Goal: Transaction & Acquisition: Purchase product/service

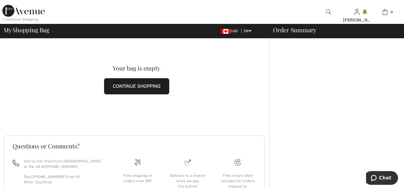
click at [155, 85] on button "CONTINUE SHOPPING" at bounding box center [136, 86] width 65 height 16
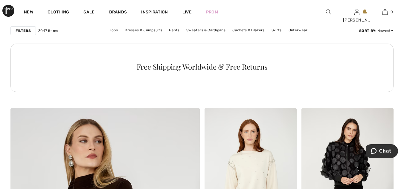
scroll to position [1331, 0]
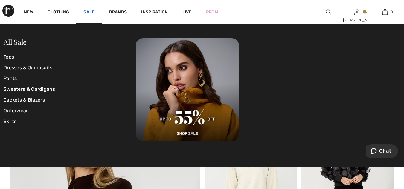
click at [92, 10] on link "Sale" at bounding box center [88, 13] width 11 height 6
click at [12, 59] on link "Tops" at bounding box center [70, 57] width 132 height 11
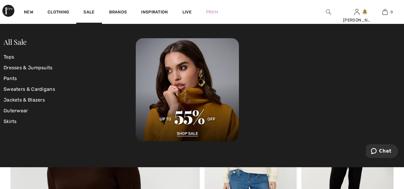
scroll to position [1369, 0]
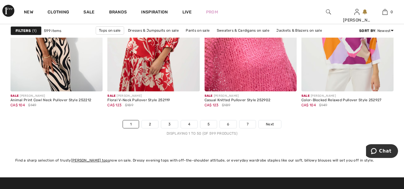
scroll to position [2595, 0]
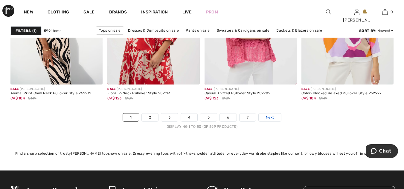
click at [268, 118] on span "Next" at bounding box center [270, 117] width 8 height 5
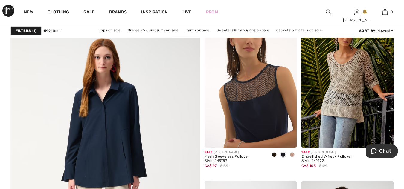
scroll to position [1443, 0]
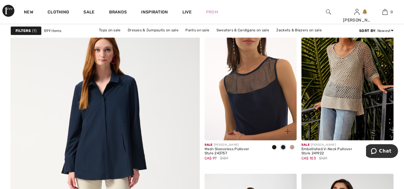
click at [250, 105] on img at bounding box center [251, 71] width 92 height 138
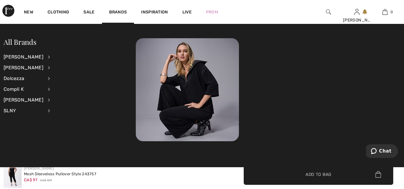
scroll to position [999, 0]
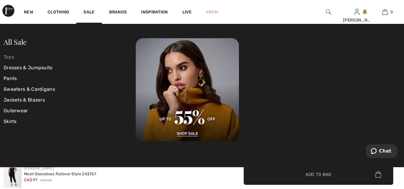
click at [12, 56] on link "Tops" at bounding box center [70, 57] width 132 height 11
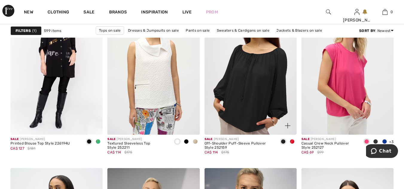
scroll to position [867, 0]
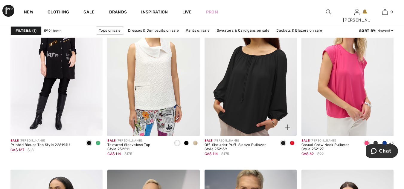
click at [257, 92] on img at bounding box center [251, 67] width 92 height 138
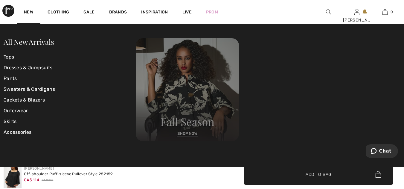
scroll to position [351, 0]
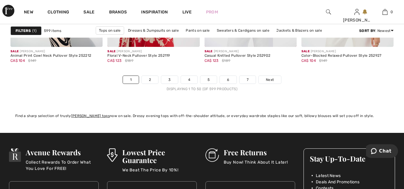
scroll to position [2640, 0]
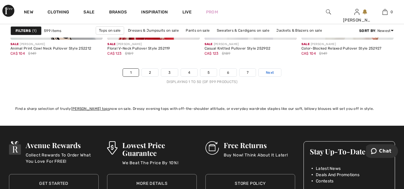
click at [269, 71] on span "Next" at bounding box center [270, 72] width 8 height 5
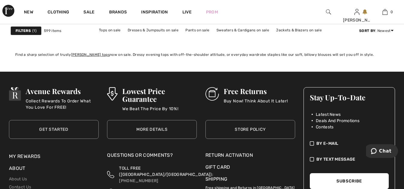
scroll to position [2632, 0]
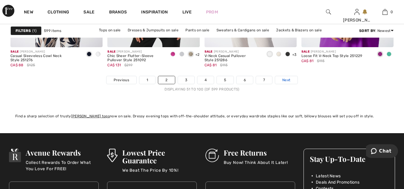
click at [285, 79] on span "Next" at bounding box center [286, 79] width 8 height 5
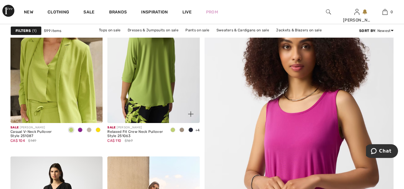
scroll to position [127, 0]
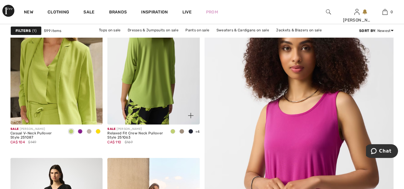
click at [149, 68] on img at bounding box center [153, 55] width 92 height 138
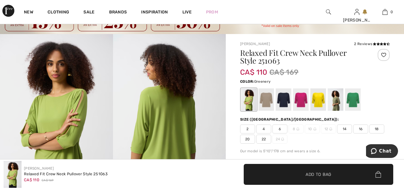
scroll to position [45, 0]
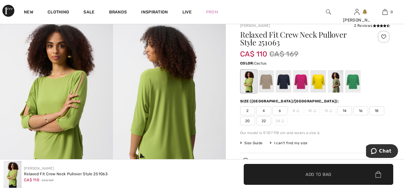
click at [336, 82] on div at bounding box center [336, 82] width 16 height 22
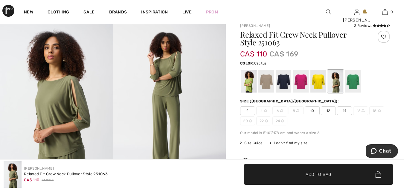
click at [345, 111] on span "14" at bounding box center [344, 110] width 15 height 9
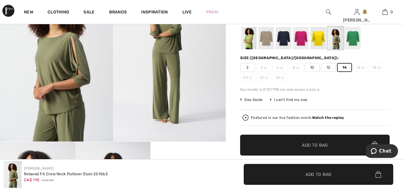
scroll to position [90, 0]
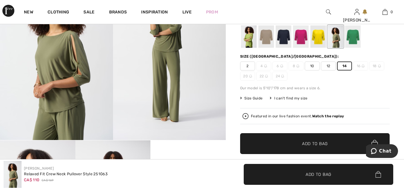
click at [318, 144] on span "Add to Bag" at bounding box center [315, 144] width 26 height 6
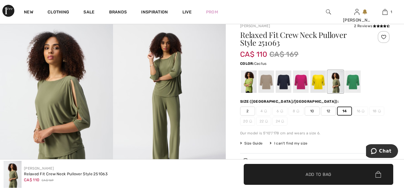
scroll to position [30, 0]
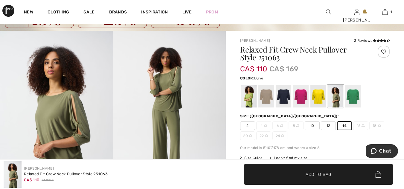
click at [263, 96] on div at bounding box center [266, 97] width 16 height 22
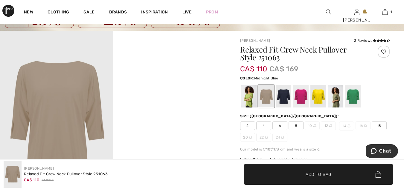
click at [280, 95] on div at bounding box center [284, 97] width 16 height 22
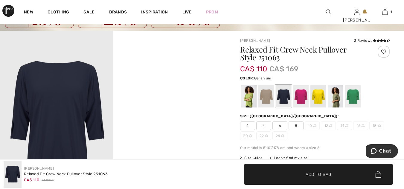
click at [299, 95] on div at bounding box center [301, 97] width 16 height 22
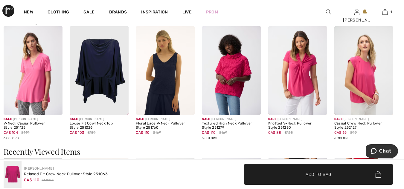
scroll to position [583, 0]
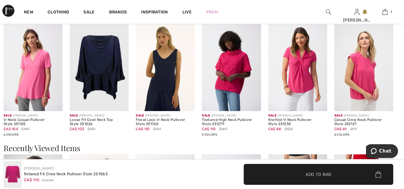
click at [300, 71] on img at bounding box center [297, 67] width 59 height 89
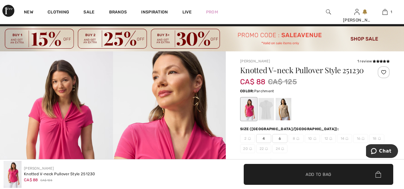
scroll to position [15, 0]
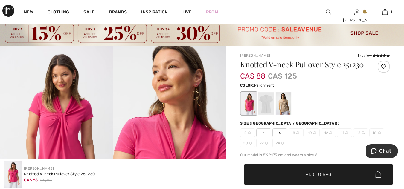
click at [281, 111] on div at bounding box center [284, 104] width 16 height 22
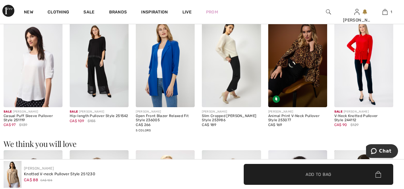
scroll to position [419, 0]
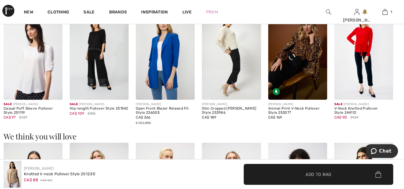
click at [161, 75] on img at bounding box center [165, 55] width 59 height 89
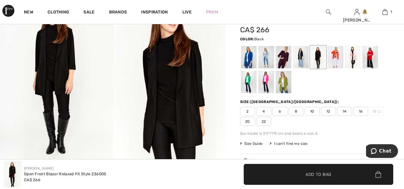
scroll to position [67, 0]
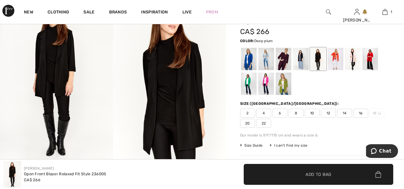
click at [283, 60] on div at bounding box center [284, 59] width 16 height 22
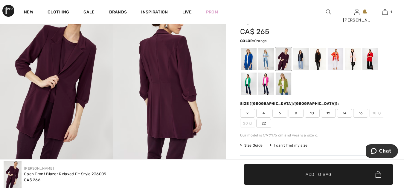
click at [335, 59] on div at bounding box center [336, 59] width 16 height 22
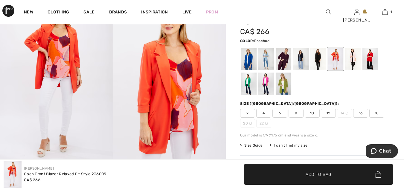
click at [352, 58] on div at bounding box center [353, 59] width 16 height 22
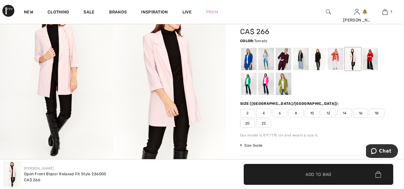
click at [369, 57] on div at bounding box center [371, 59] width 16 height 22
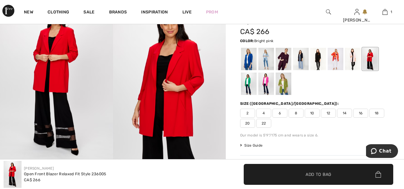
click at [267, 83] on div at bounding box center [266, 84] width 16 height 22
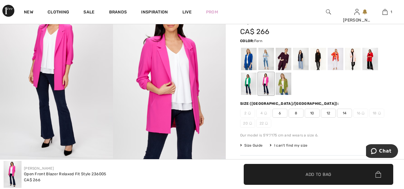
click at [282, 85] on div at bounding box center [284, 84] width 16 height 22
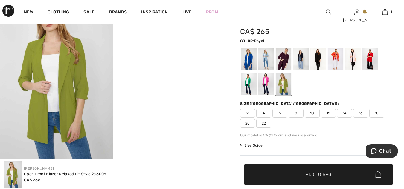
click at [246, 59] on div at bounding box center [249, 59] width 16 height 22
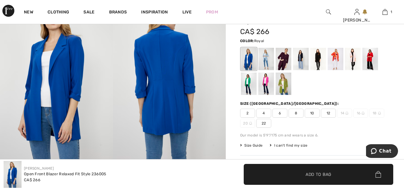
click at [172, 84] on img at bounding box center [169, 77] width 113 height 169
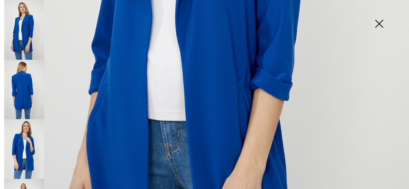
scroll to position [292, 0]
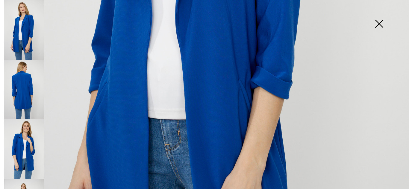
click at [22, 91] on img at bounding box center [24, 90] width 40 height 60
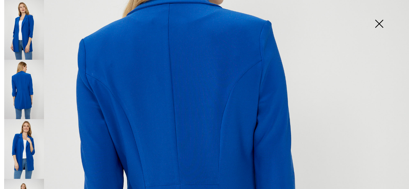
scroll to position [127, 0]
click at [377, 23] on img at bounding box center [379, 24] width 30 height 31
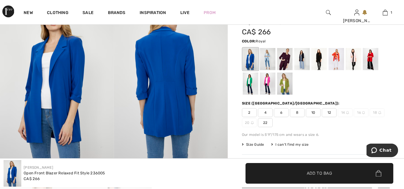
scroll to position [67, 0]
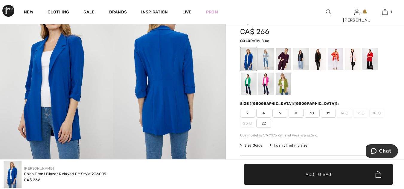
click at [263, 58] on div at bounding box center [266, 59] width 16 height 22
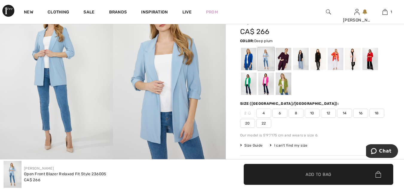
click at [284, 56] on div at bounding box center [284, 59] width 16 height 22
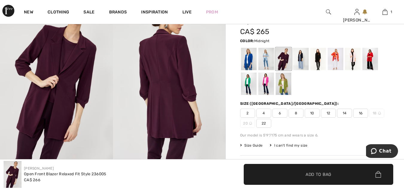
click at [299, 57] on div at bounding box center [301, 59] width 16 height 22
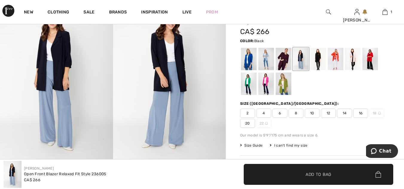
click at [319, 57] on div at bounding box center [319, 59] width 16 height 22
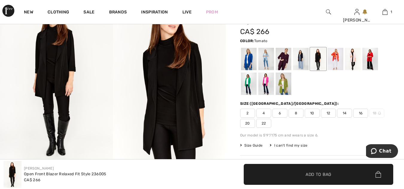
click at [370, 57] on div at bounding box center [371, 59] width 16 height 22
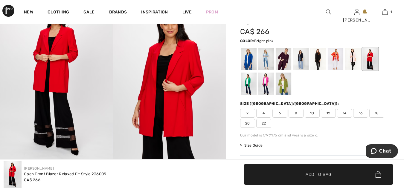
click at [268, 82] on div at bounding box center [266, 84] width 16 height 22
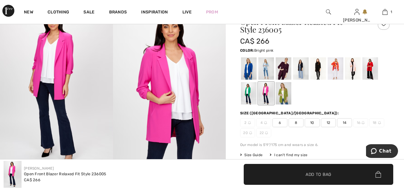
scroll to position [52, 0]
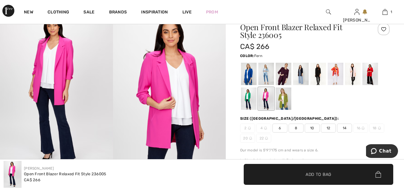
click at [285, 97] on div at bounding box center [284, 99] width 16 height 22
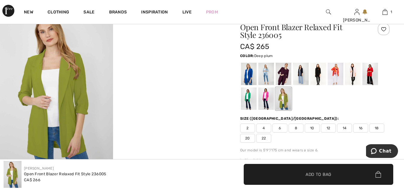
click at [285, 72] on div at bounding box center [284, 74] width 16 height 22
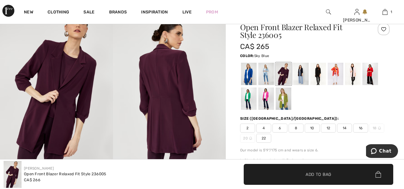
click at [263, 70] on div at bounding box center [266, 74] width 16 height 22
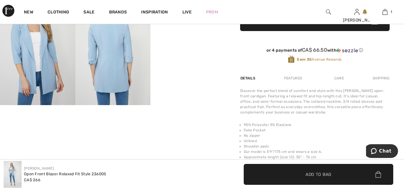
scroll to position [239, 0]
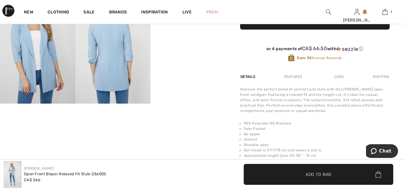
click at [104, 49] on img at bounding box center [112, 47] width 75 height 113
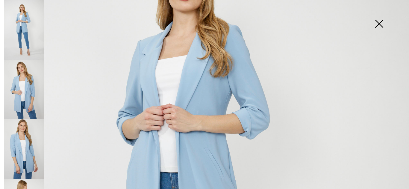
scroll to position [67, 0]
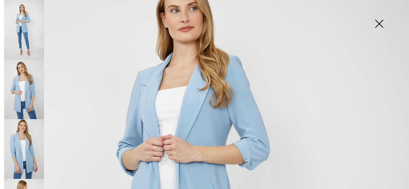
click at [376, 24] on img at bounding box center [379, 24] width 30 height 31
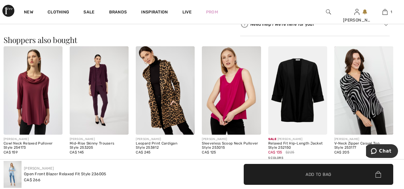
scroll to position [441, 0]
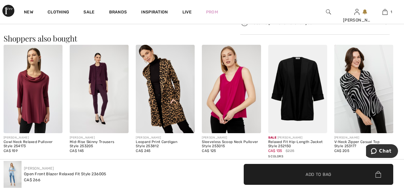
click at [294, 95] on img at bounding box center [297, 89] width 59 height 89
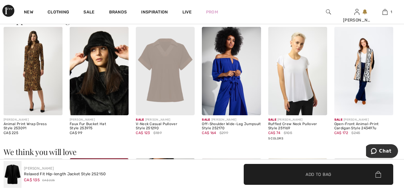
scroll to position [419, 0]
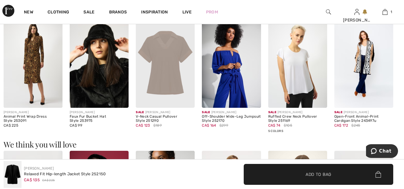
click at [293, 76] on img at bounding box center [297, 63] width 59 height 89
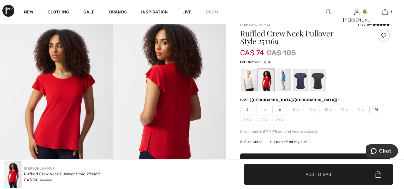
scroll to position [45, 0]
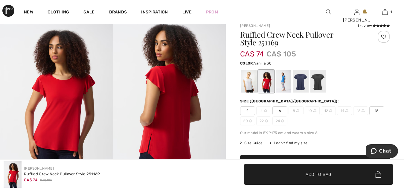
click at [249, 87] on div at bounding box center [249, 82] width 16 height 22
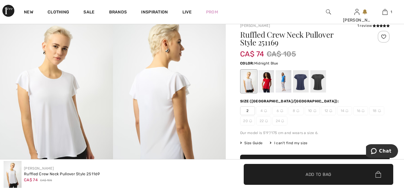
click at [298, 81] on div at bounding box center [301, 82] width 16 height 22
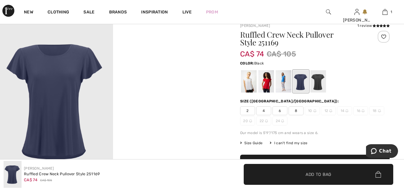
click at [319, 84] on div at bounding box center [319, 82] width 16 height 22
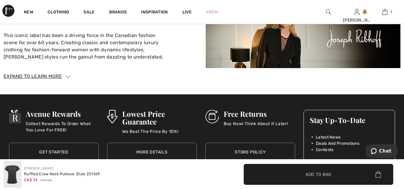
scroll to position [1002, 0]
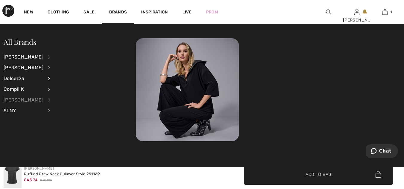
click at [20, 98] on div "[PERSON_NAME]" at bounding box center [24, 100] width 40 height 11
click at [34, 101] on div "[PERSON_NAME]" at bounding box center [24, 100] width 40 height 11
click at [43, 101] on div "[PERSON_NAME]" at bounding box center [24, 100] width 40 height 11
click at [63, 57] on link "View All" at bounding box center [80, 57] width 44 height 10
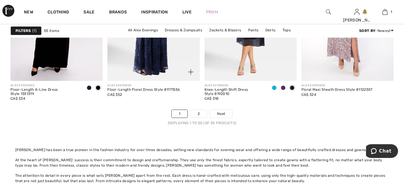
scroll to position [2737, 0]
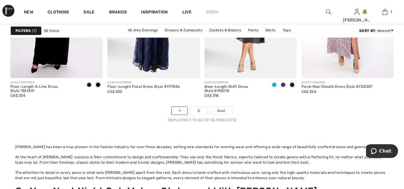
click at [218, 108] on span "Next" at bounding box center [221, 110] width 8 height 5
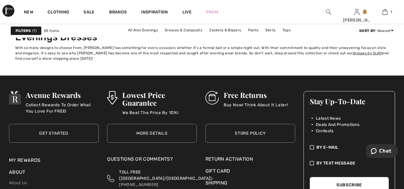
scroll to position [636, 0]
